Goal: Task Accomplishment & Management: Complete application form

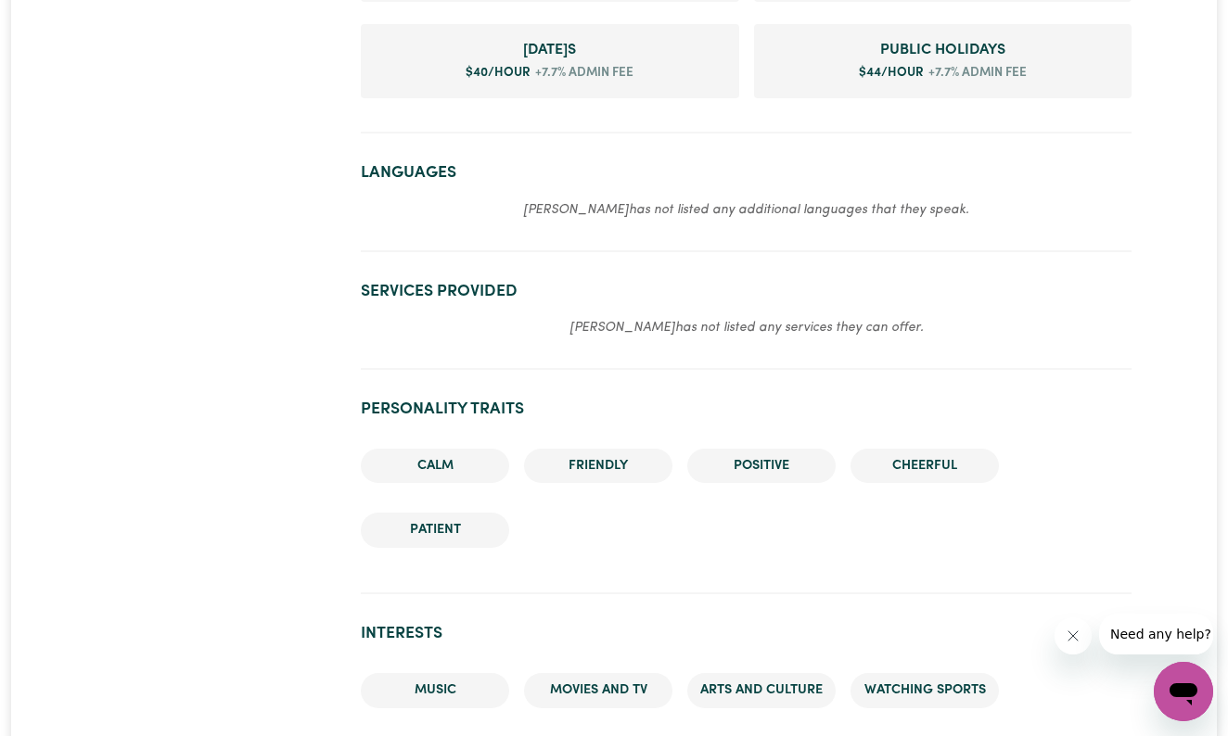
scroll to position [1175, 0]
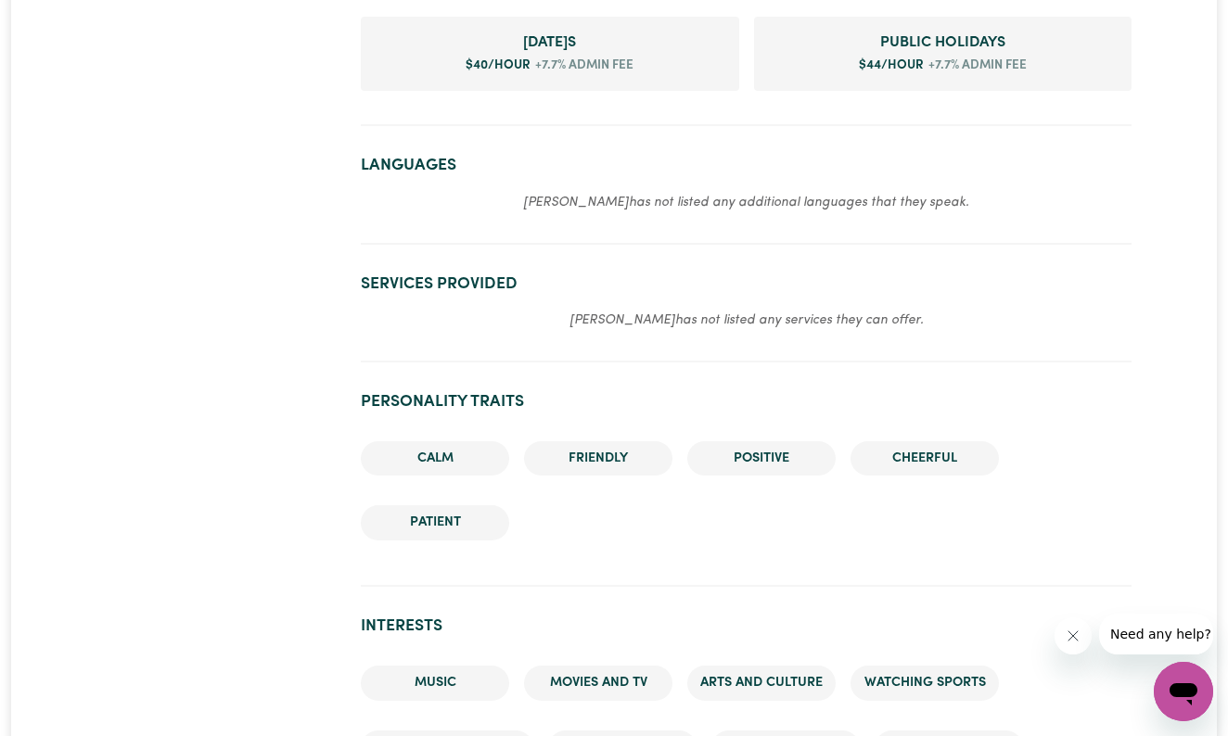
click at [680, 196] on em "Shristi has not listed any additional languages that they speak." at bounding box center [746, 203] width 446 height 14
click at [515, 191] on p "Shristi has not listed any additional languages that they speak." at bounding box center [746, 202] width 770 height 22
click at [569, 196] on em "Shristi has not listed any additional languages that they speak." at bounding box center [746, 203] width 446 height 14
click at [377, 141] on section "Languages Shristi has not listed any additional languages that they speak." at bounding box center [746, 192] width 770 height 103
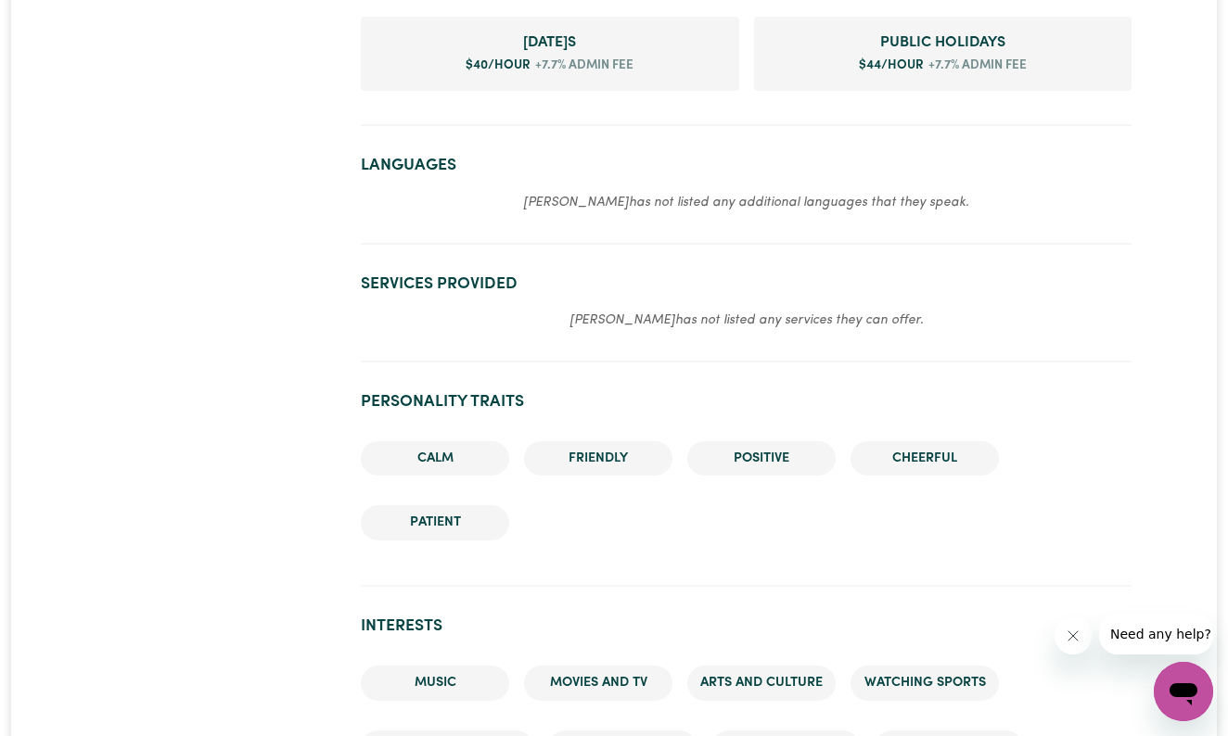
click at [388, 141] on section "Languages Shristi has not listed any additional languages that they speak." at bounding box center [746, 192] width 770 height 103
click at [465, 156] on section "Languages Shristi has not listed any additional languages that they speak." at bounding box center [746, 192] width 770 height 103
click at [595, 191] on p "Shristi has not listed any additional languages that they speak." at bounding box center [746, 202] width 770 height 22
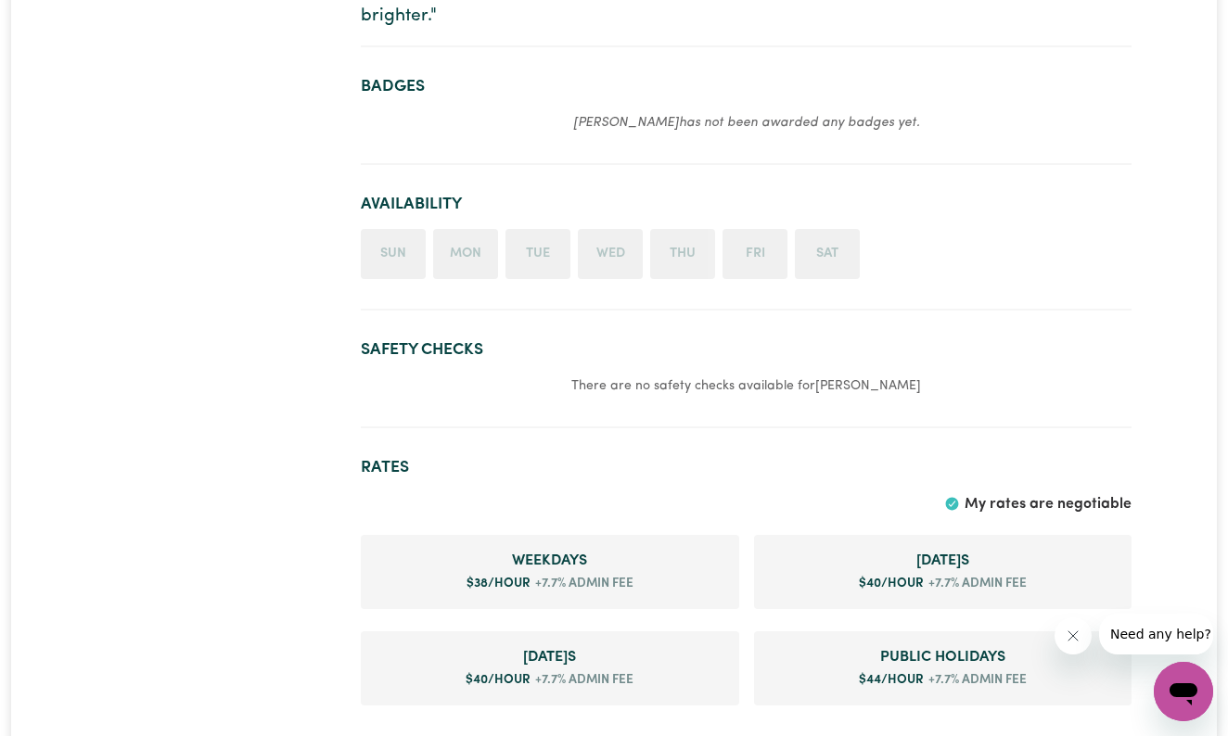
scroll to position [568, 0]
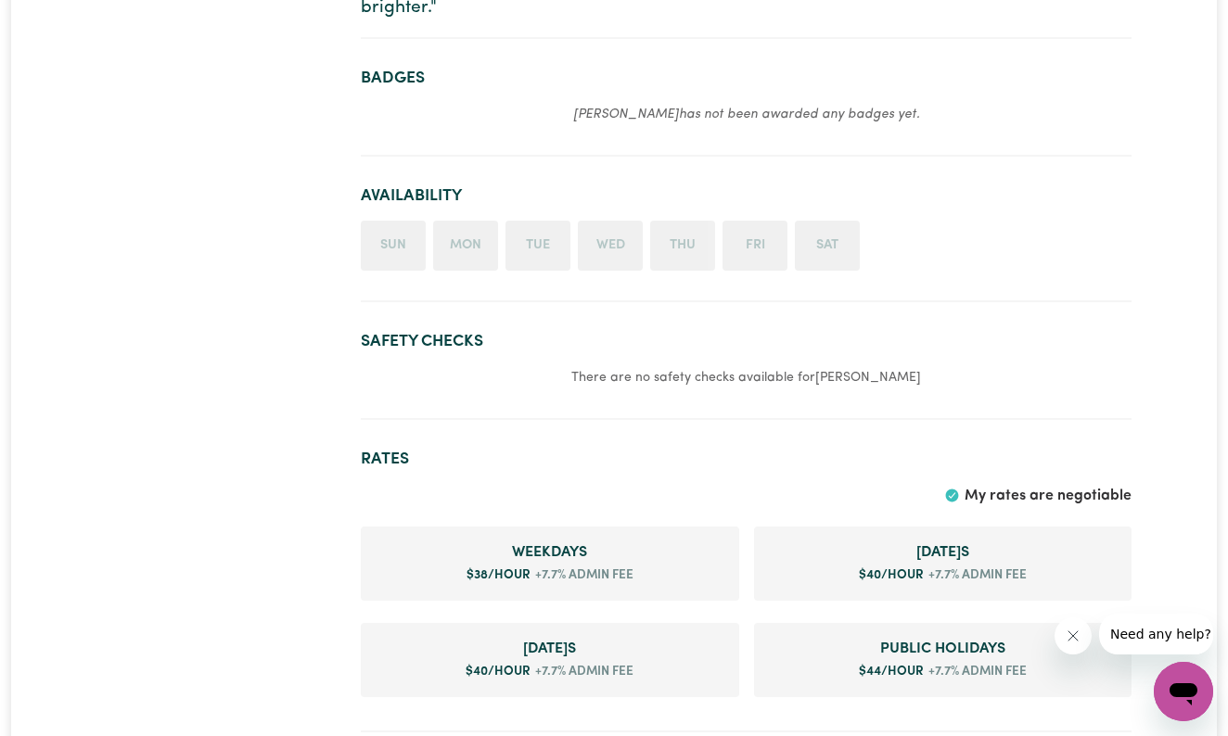
click at [393, 228] on li "Sun" at bounding box center [393, 246] width 65 height 50
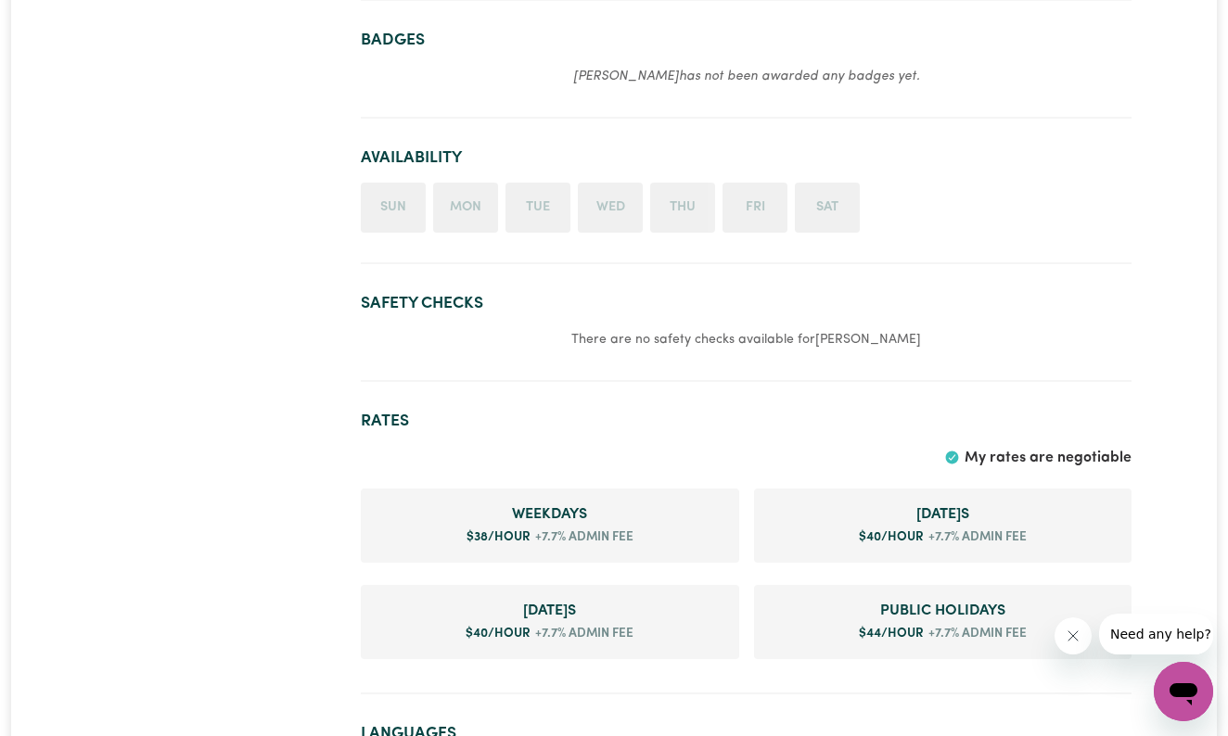
scroll to position [623, 0]
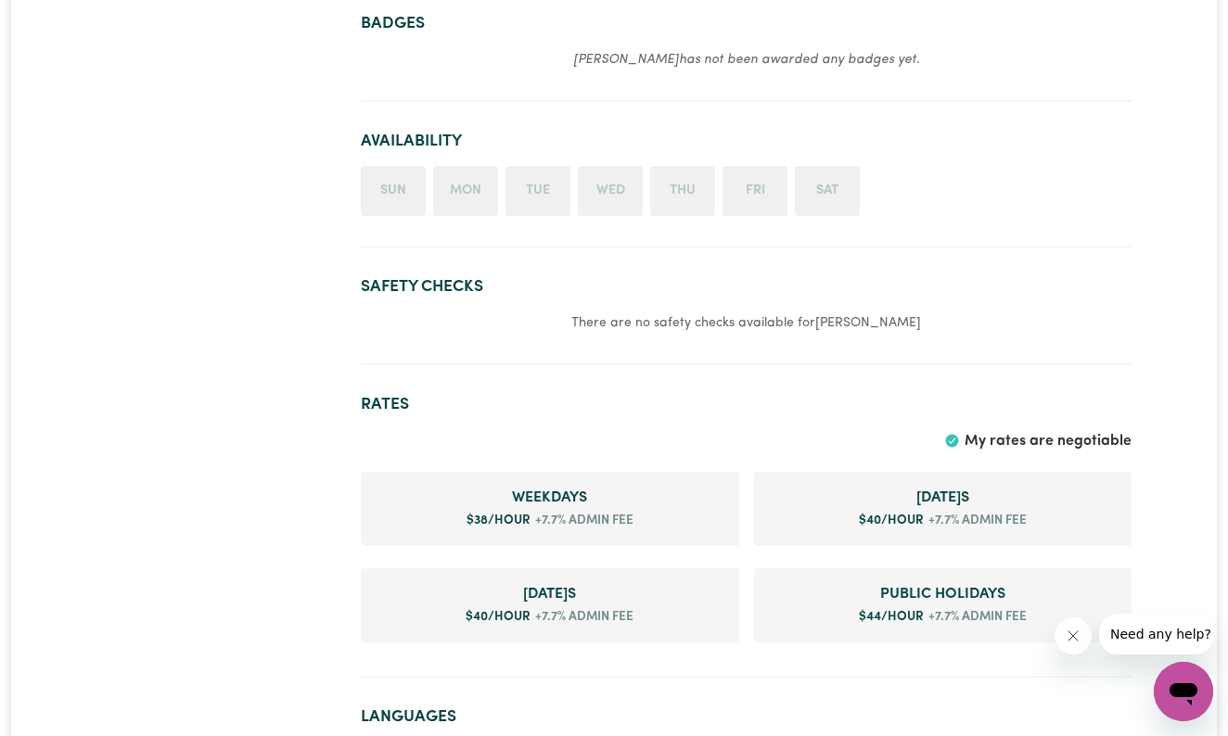
click at [664, 503] on li "Weekday s $ 38 /hour +7.7% admin fee" at bounding box center [550, 509] width 378 height 74
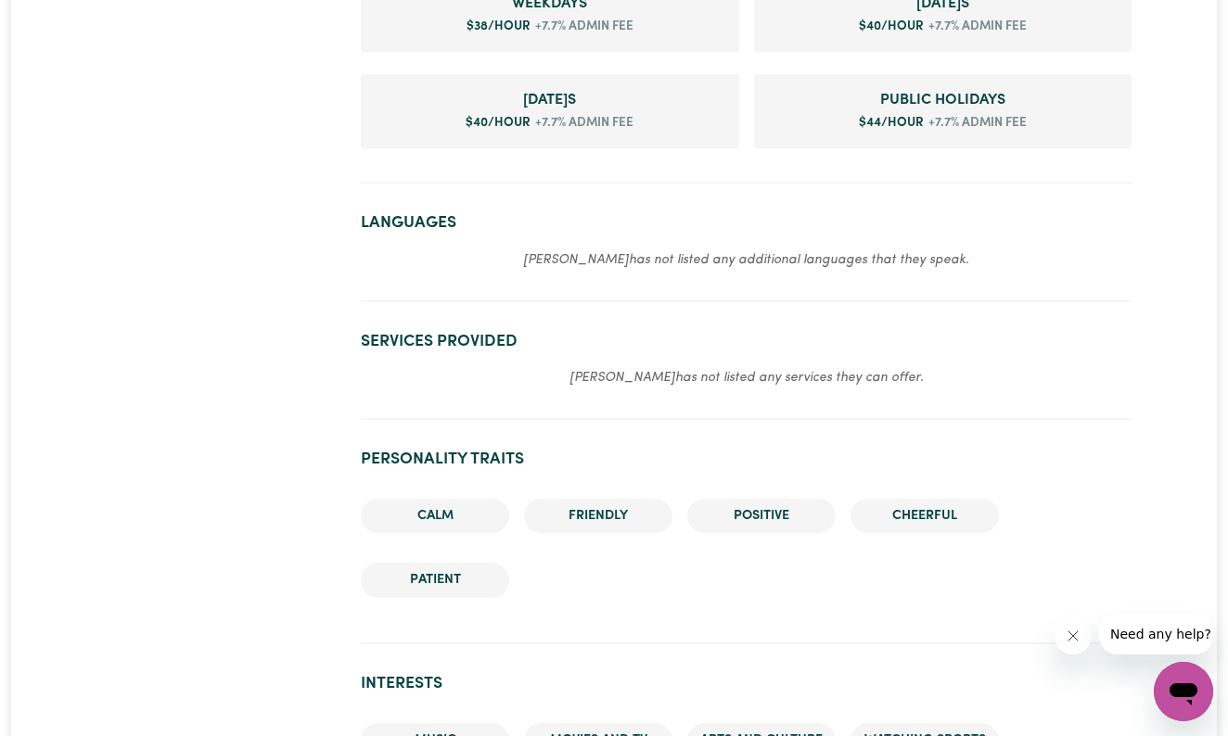
scroll to position [1108, 0]
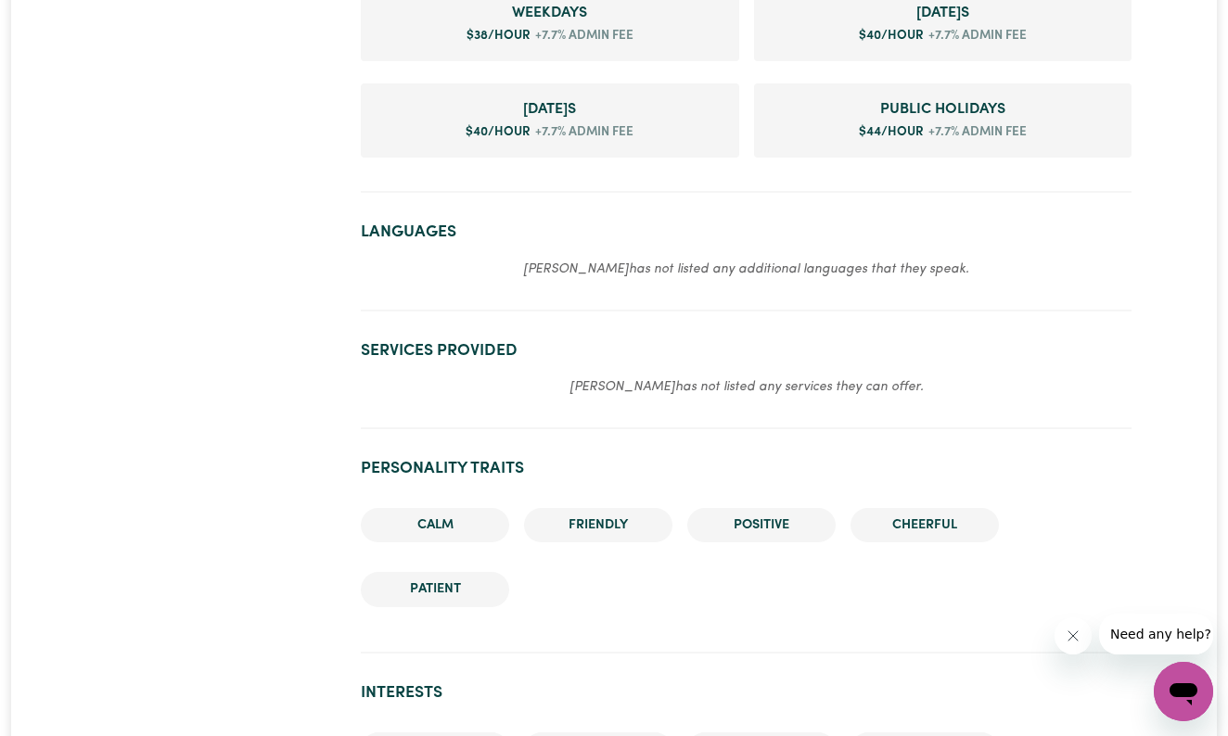
click at [653, 262] on em "Shristi has not listed any additional languages that they speak." at bounding box center [746, 269] width 446 height 14
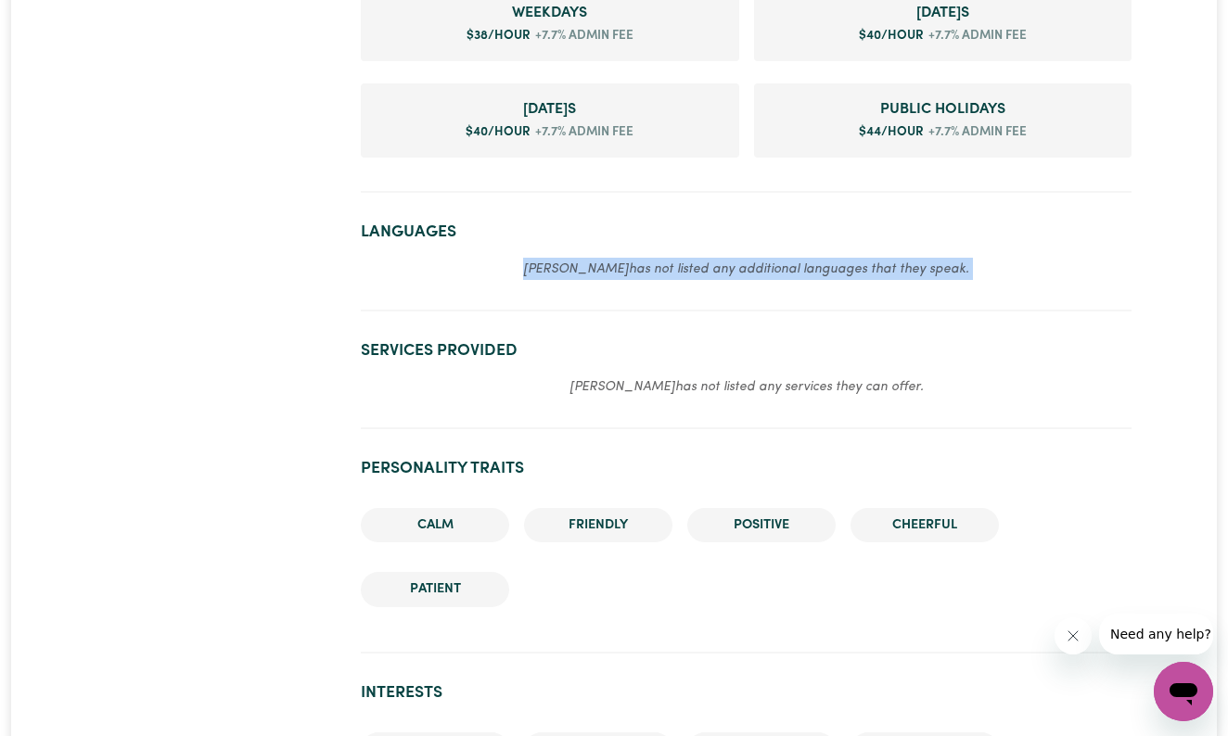
click at [653, 262] on em "Shristi has not listed any additional languages that they speak." at bounding box center [746, 269] width 446 height 14
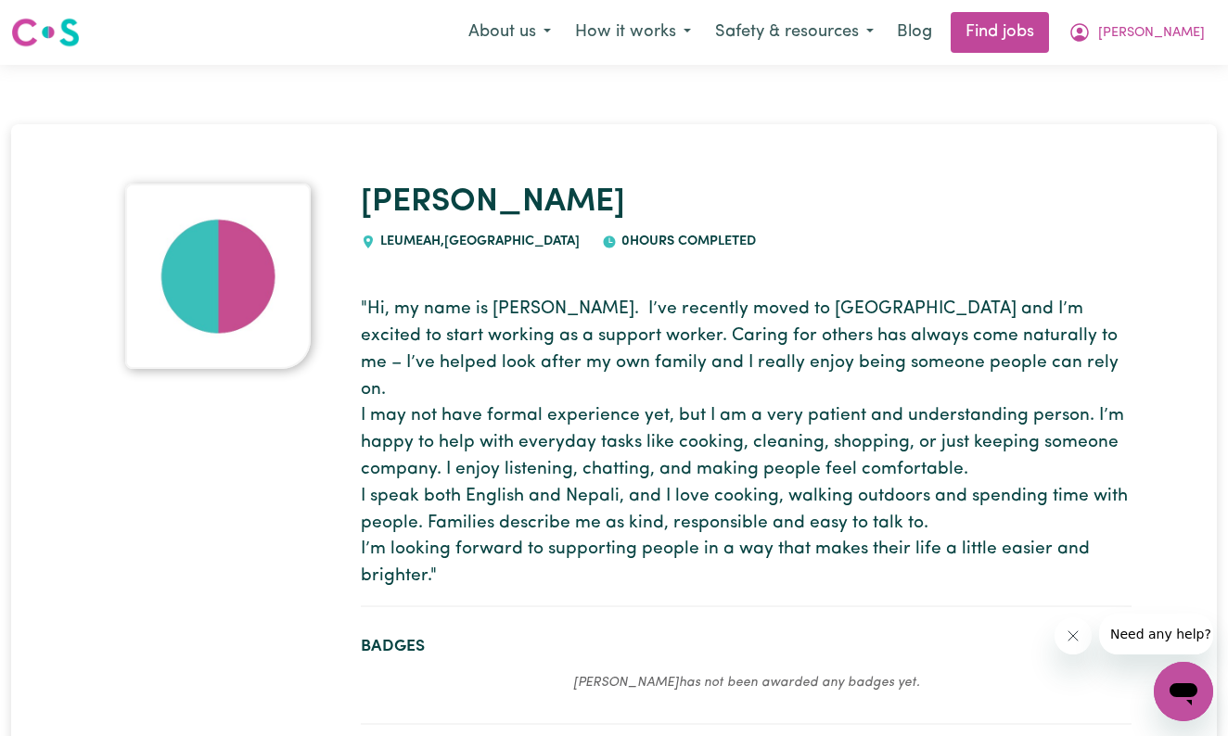
scroll to position [0, 0]
click at [701, 26] on button "How it works" at bounding box center [633, 32] width 140 height 39
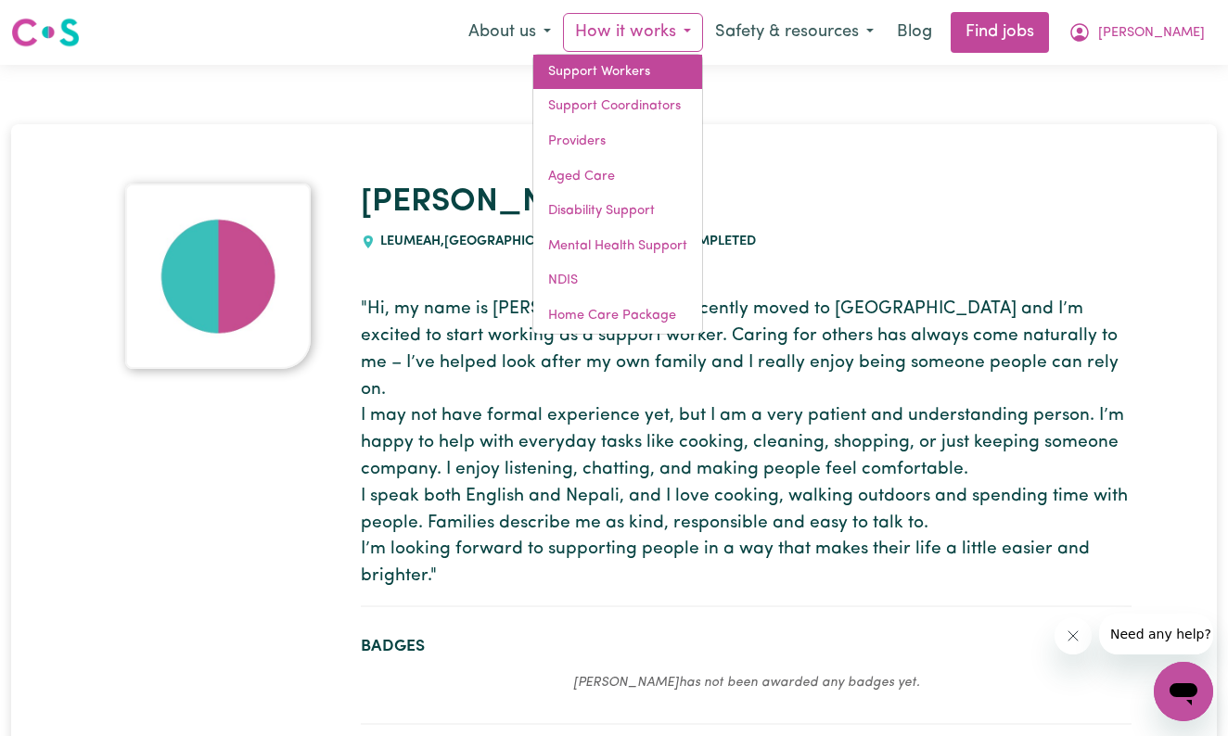
click at [702, 70] on link "Support Workers" at bounding box center [617, 72] width 169 height 35
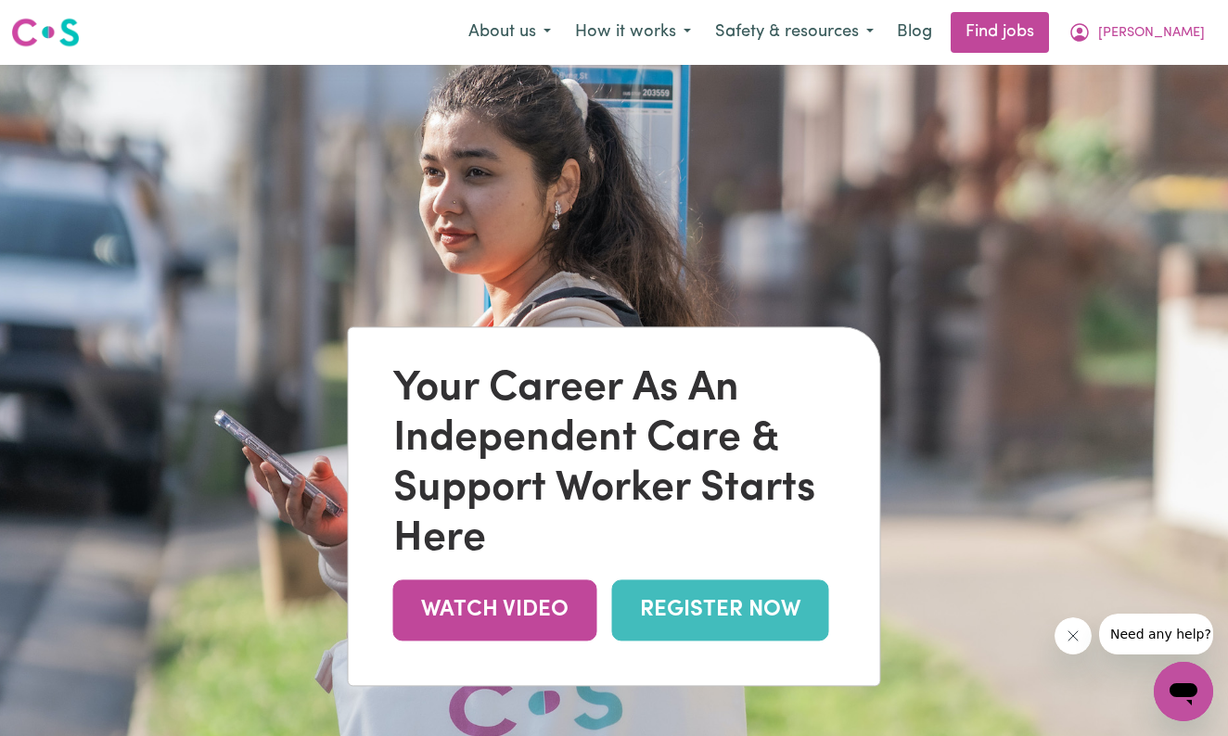
click at [698, 602] on link "REGISTER NOW" at bounding box center [720, 610] width 217 height 60
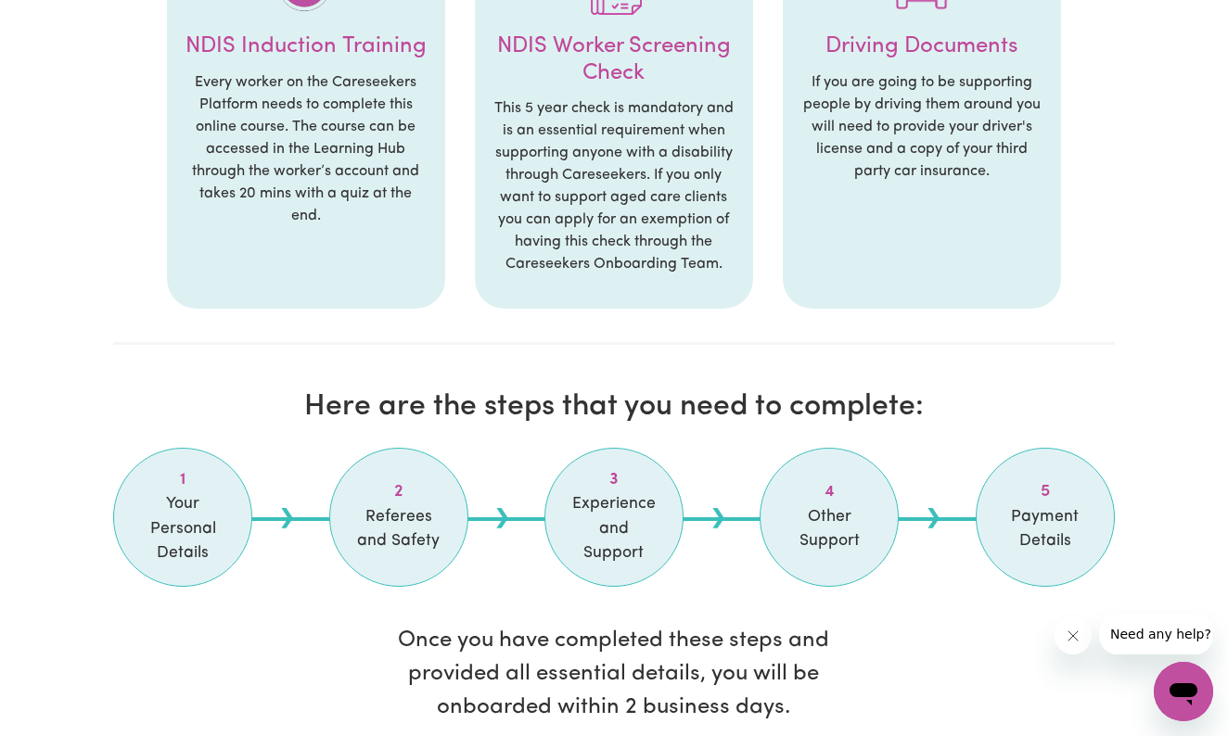
scroll to position [1236, 0]
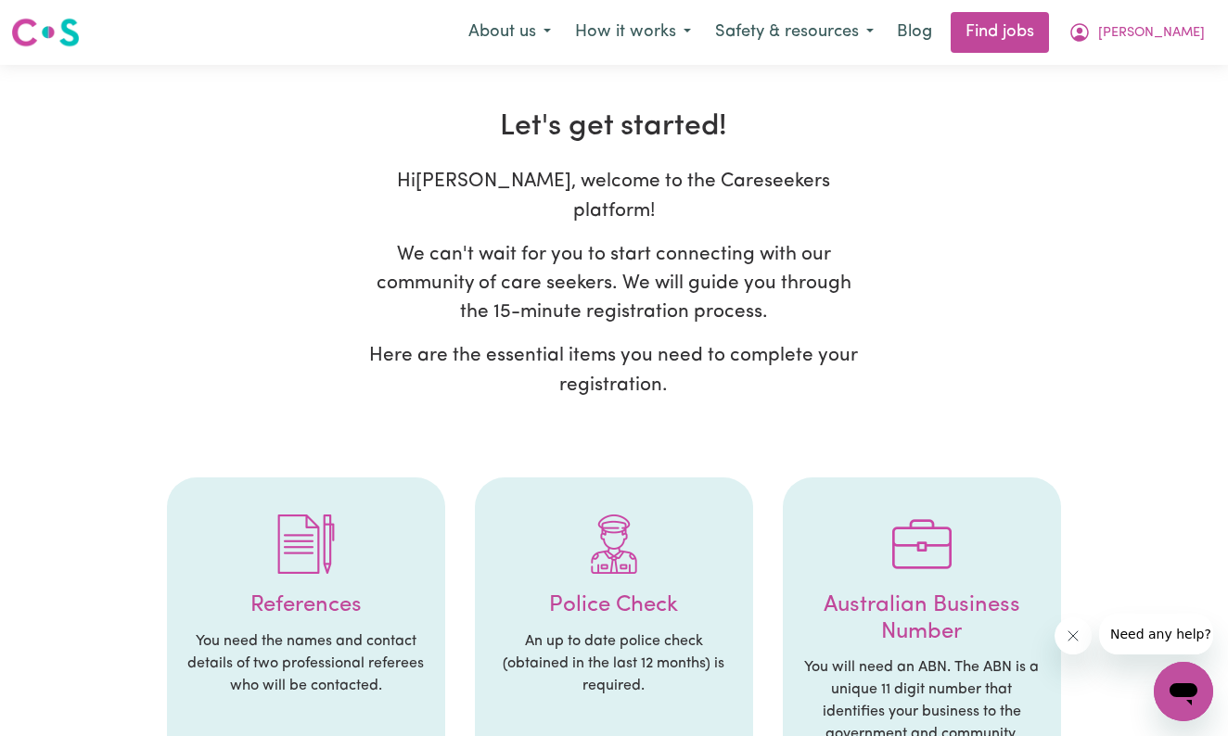
select select "[DEMOGRAPHIC_DATA]"
select select "Student Visa"
select select "Studying a healthcare related degree or qualification"
select select "38"
select select "40"
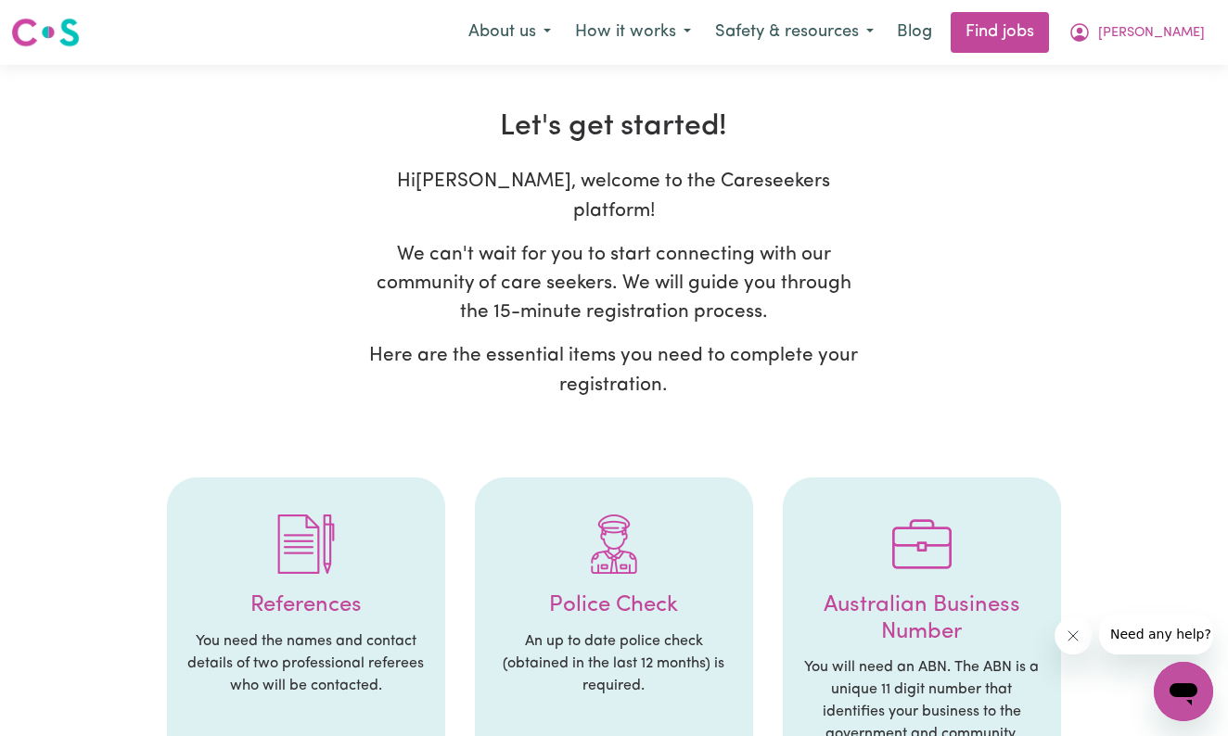
select select "40"
select select "44"
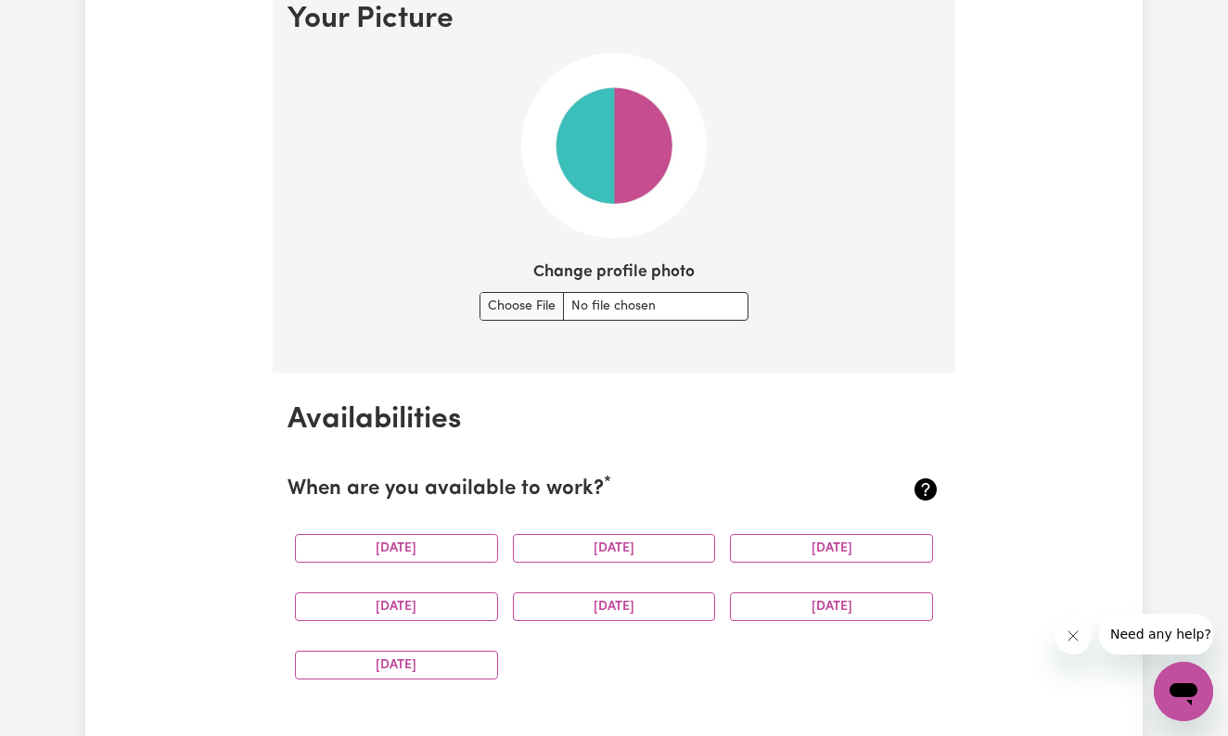
scroll to position [1349, 0]
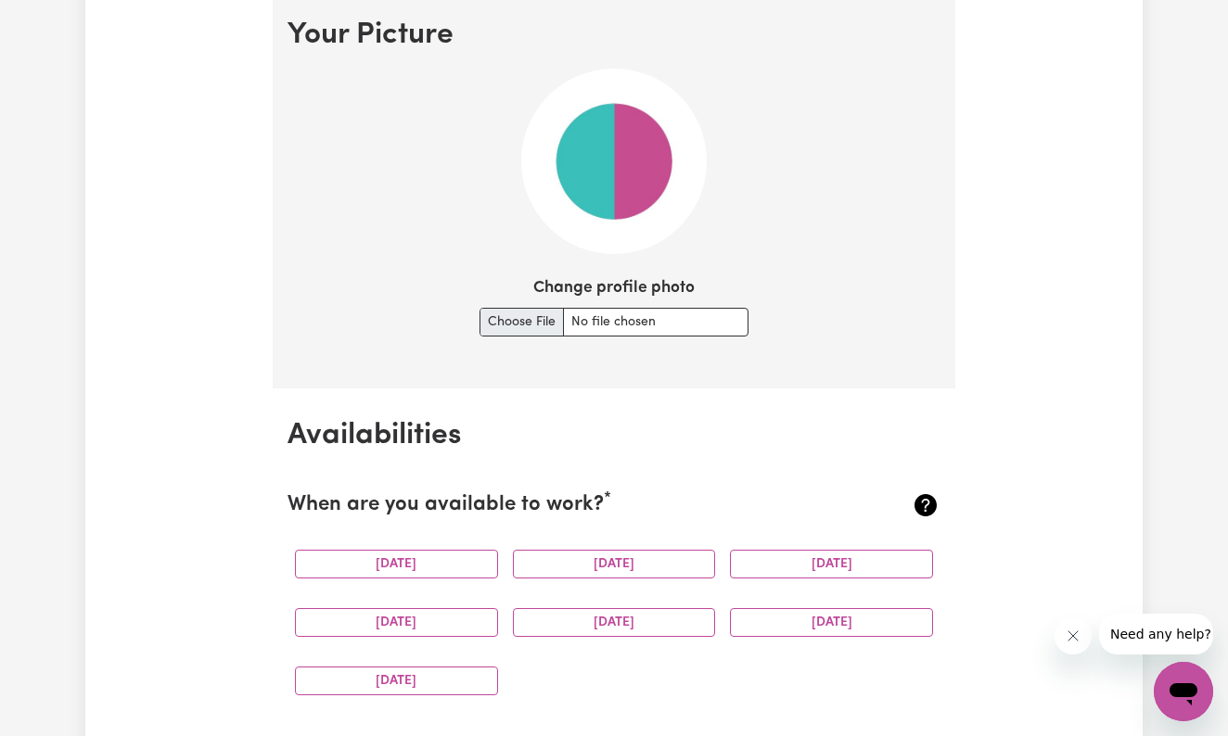
click at [527, 314] on input "Change profile photo" at bounding box center [613, 322] width 269 height 29
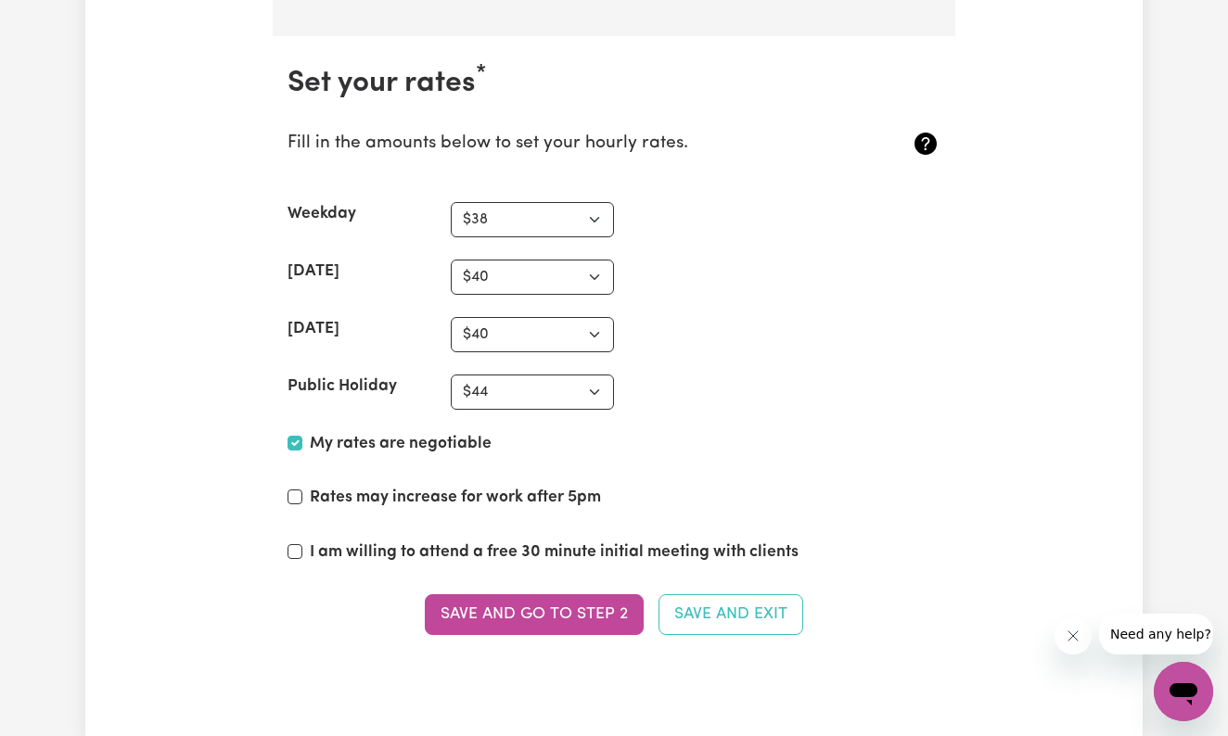
scroll to position [4295, 0]
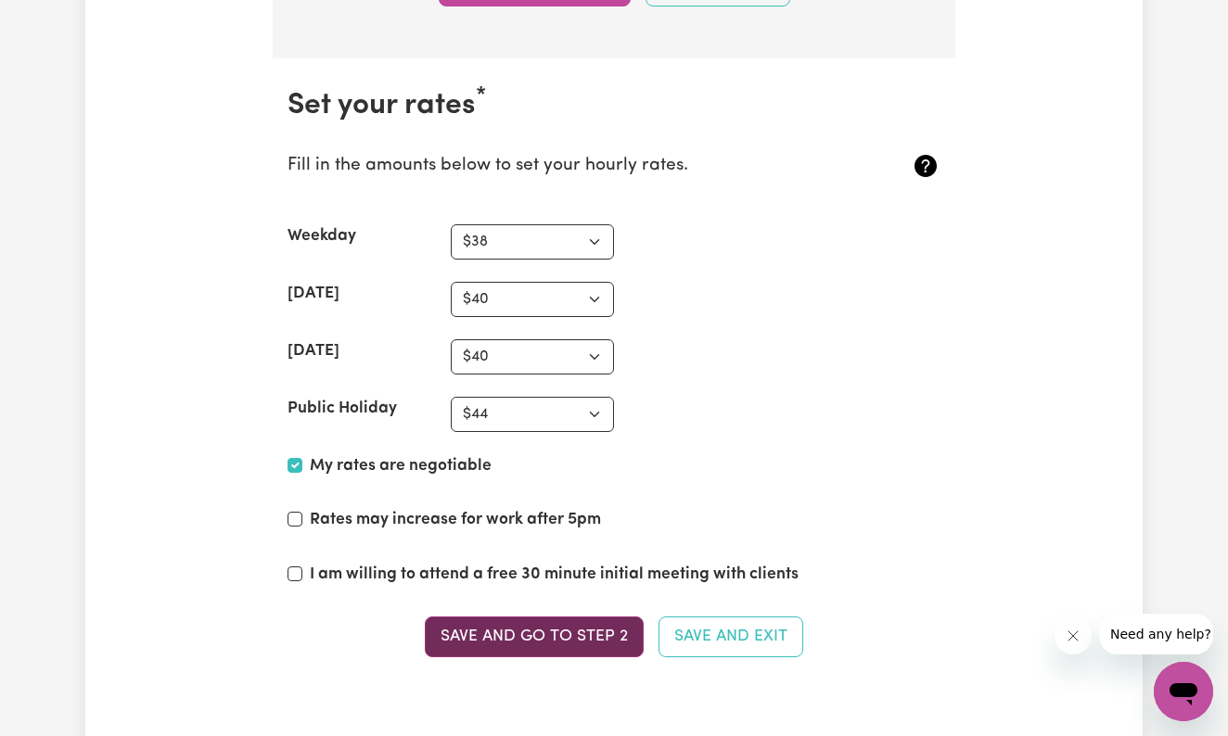
click at [597, 617] on button "Save and go to Step 2" at bounding box center [534, 637] width 219 height 41
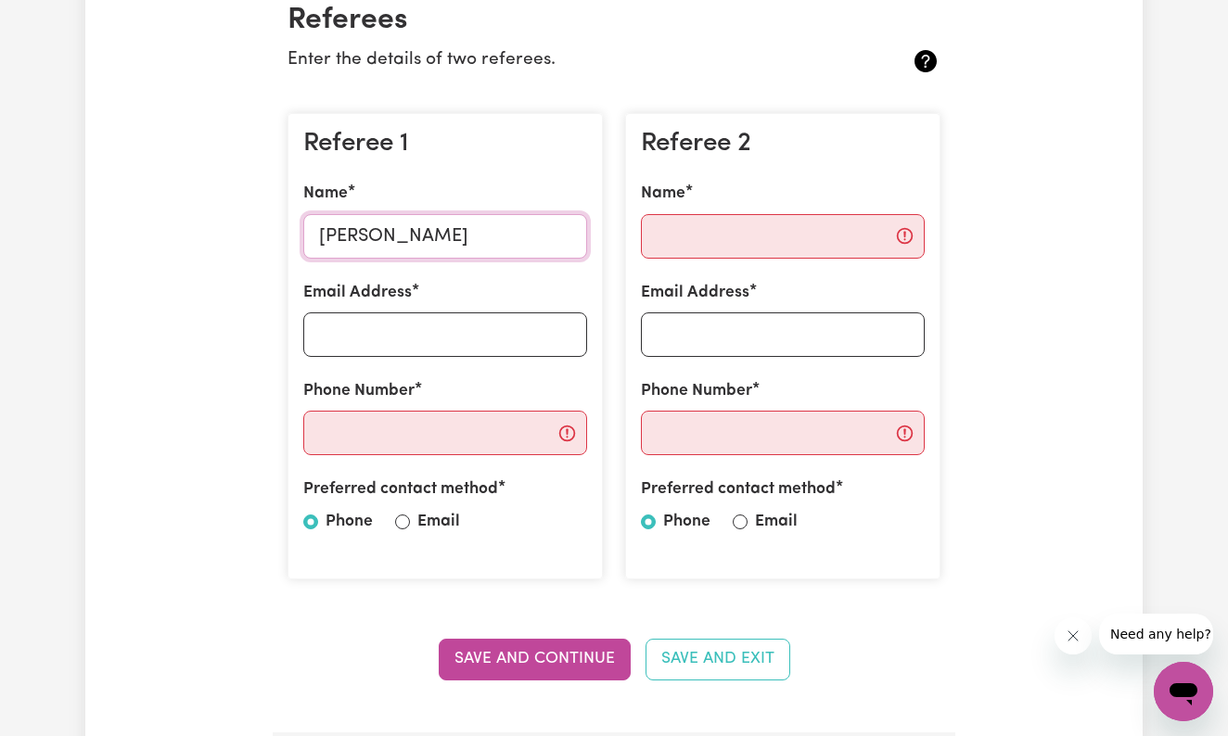
scroll to position [456, 0]
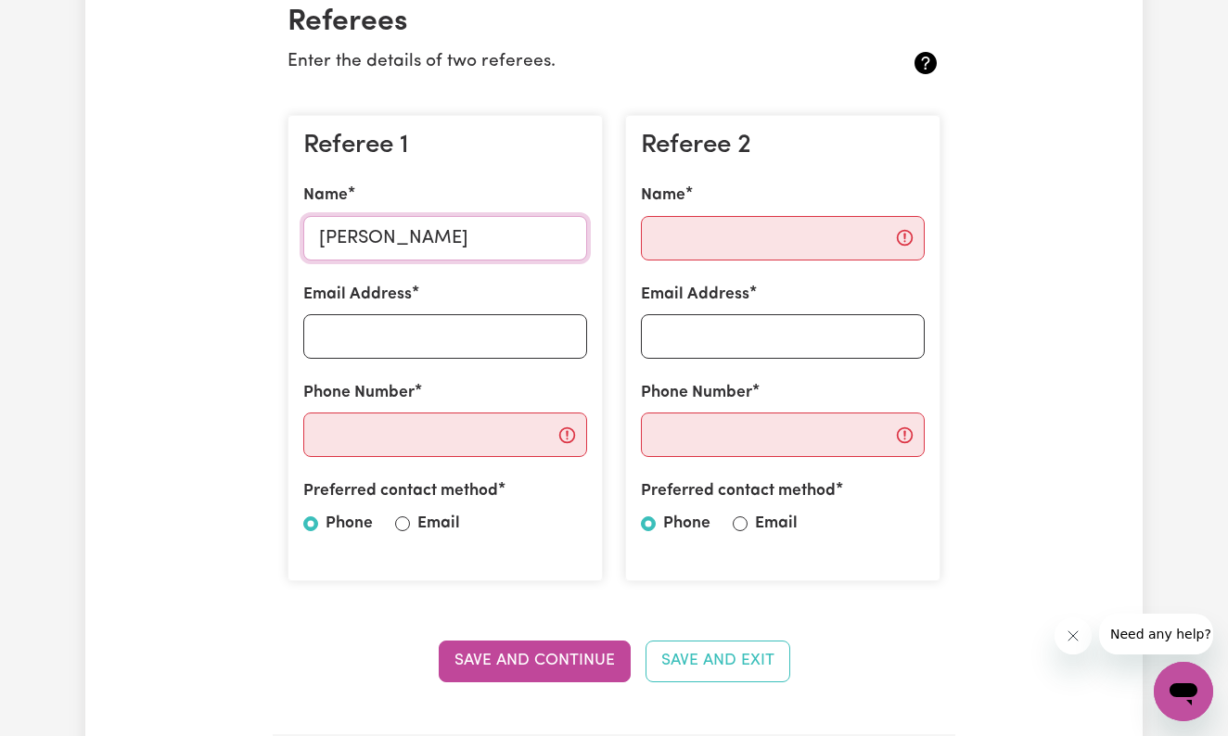
type input "[PERSON_NAME]"
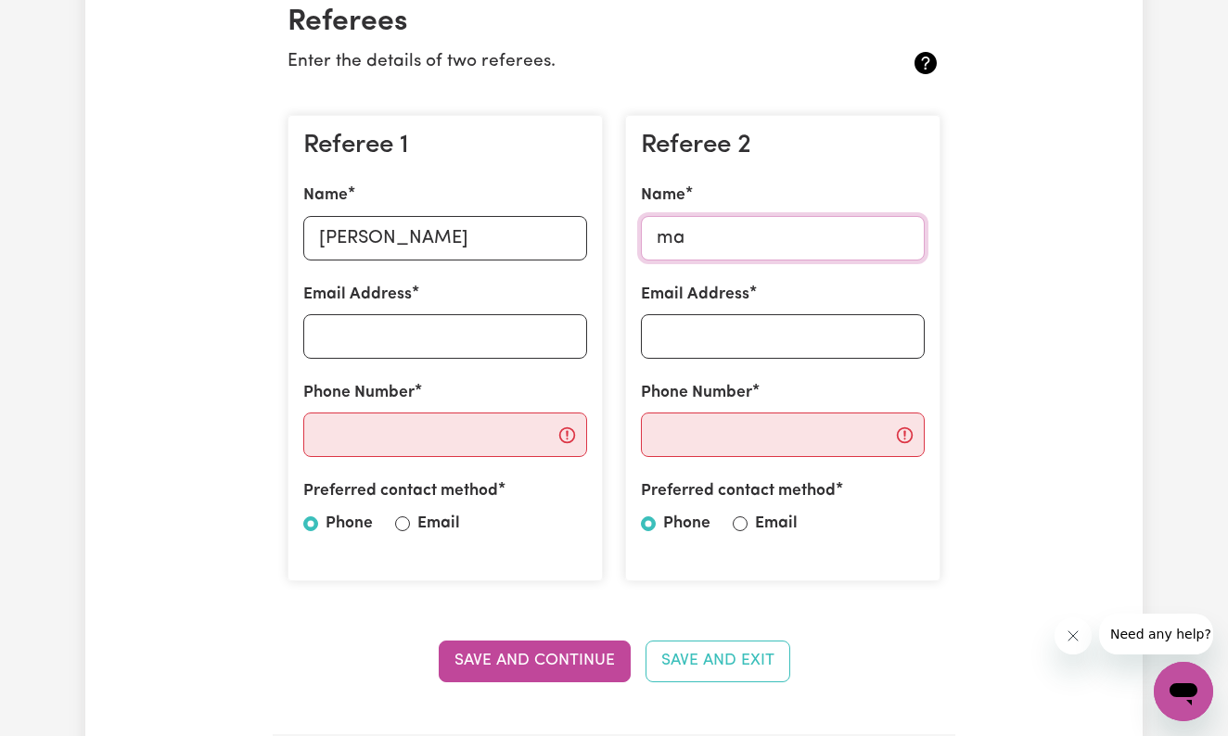
type input "m"
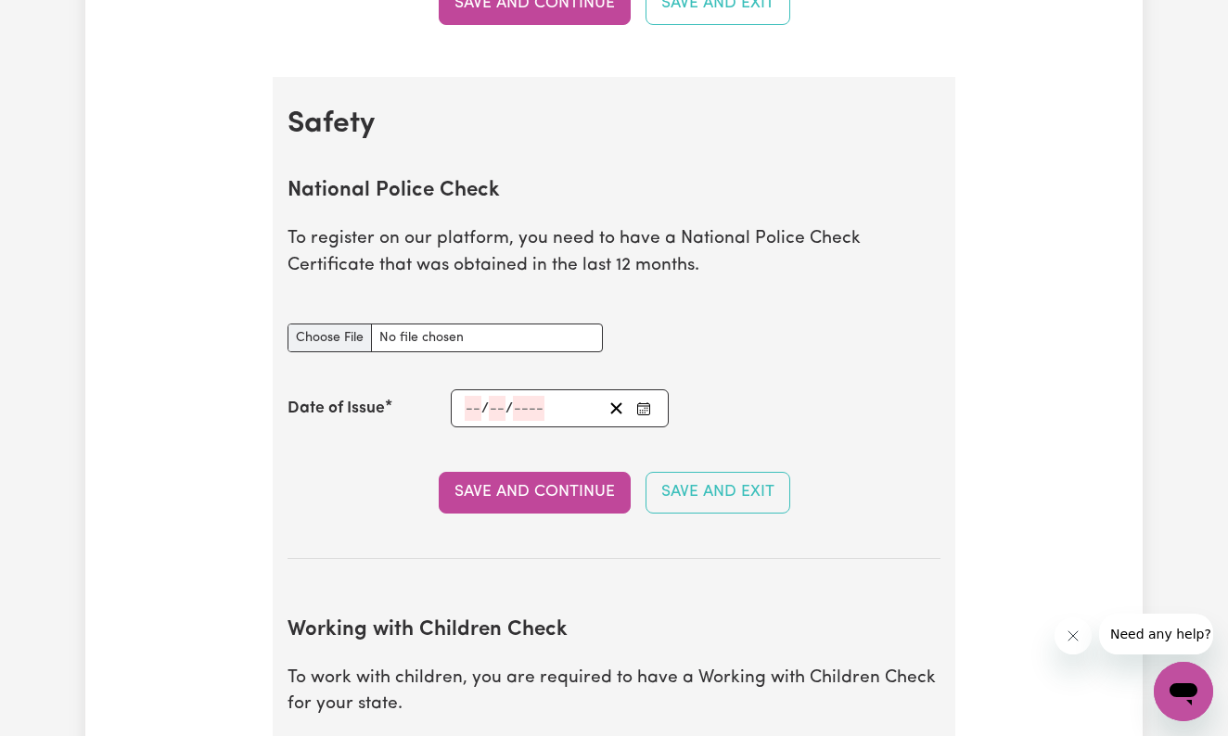
scroll to position [1118, 0]
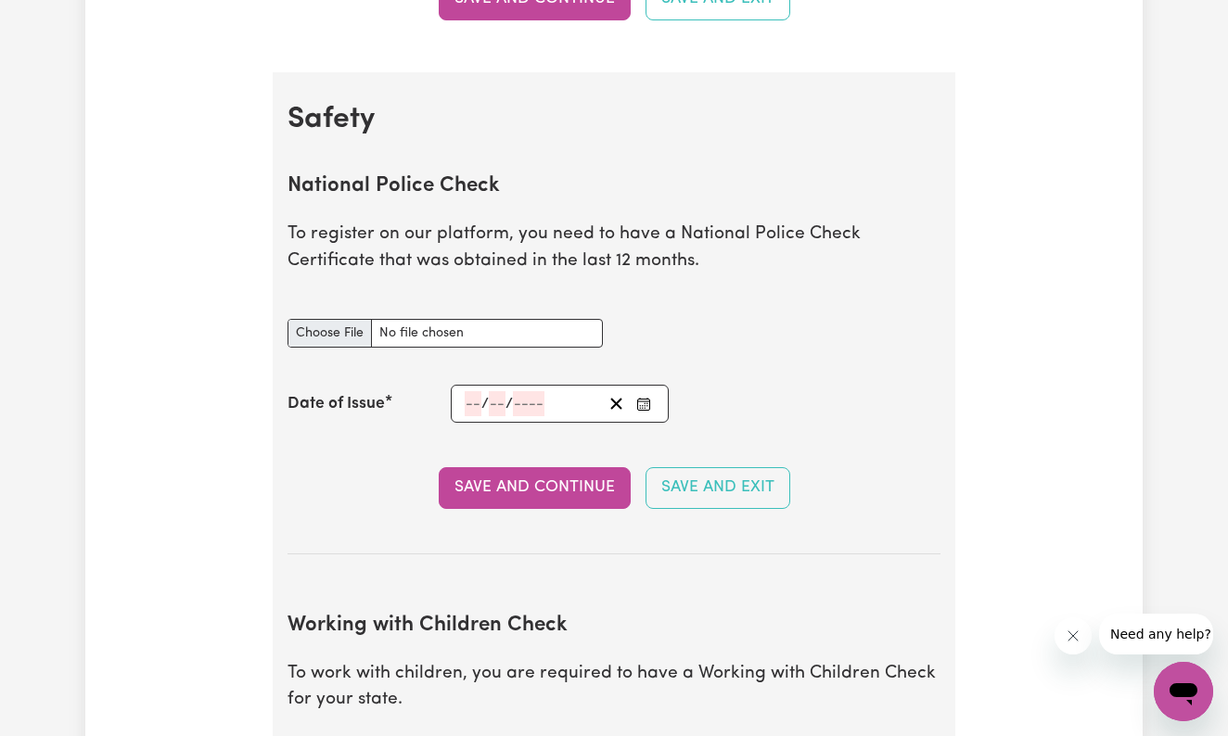
click at [359, 319] on input "National Police Check document" at bounding box center [444, 333] width 315 height 29
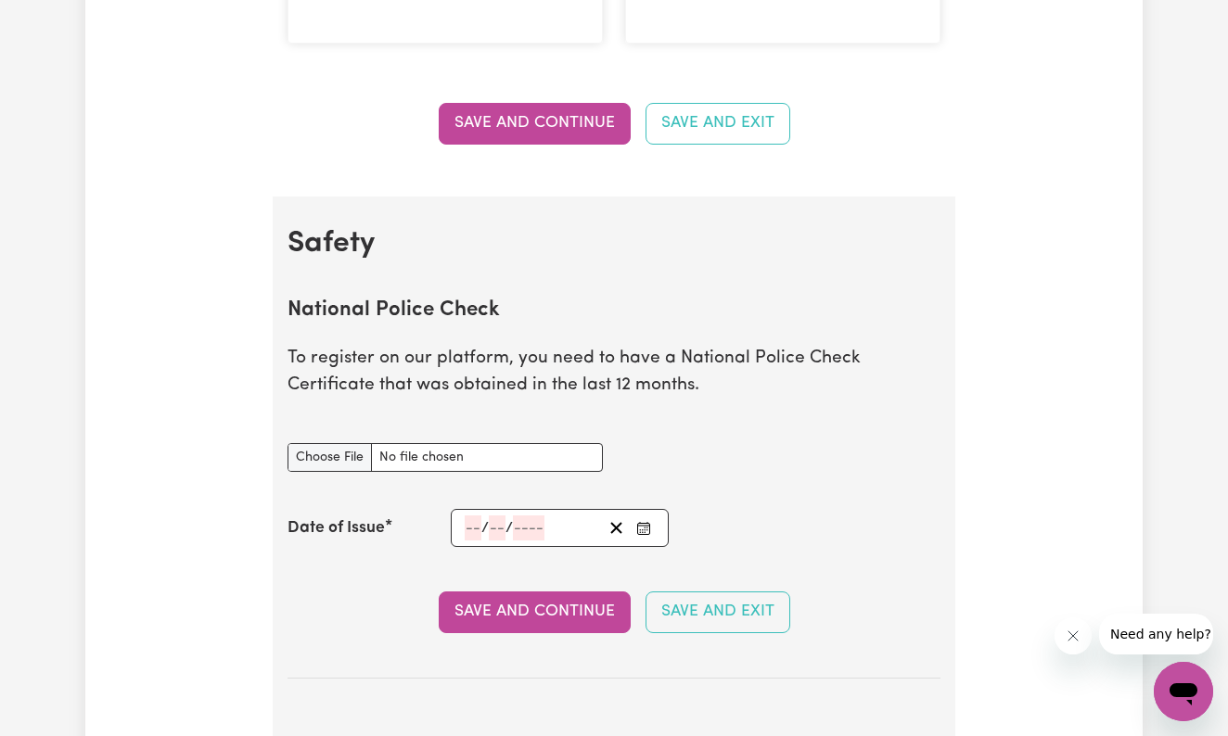
scroll to position [984, 0]
